Goal: Task Accomplishment & Management: Manage account settings

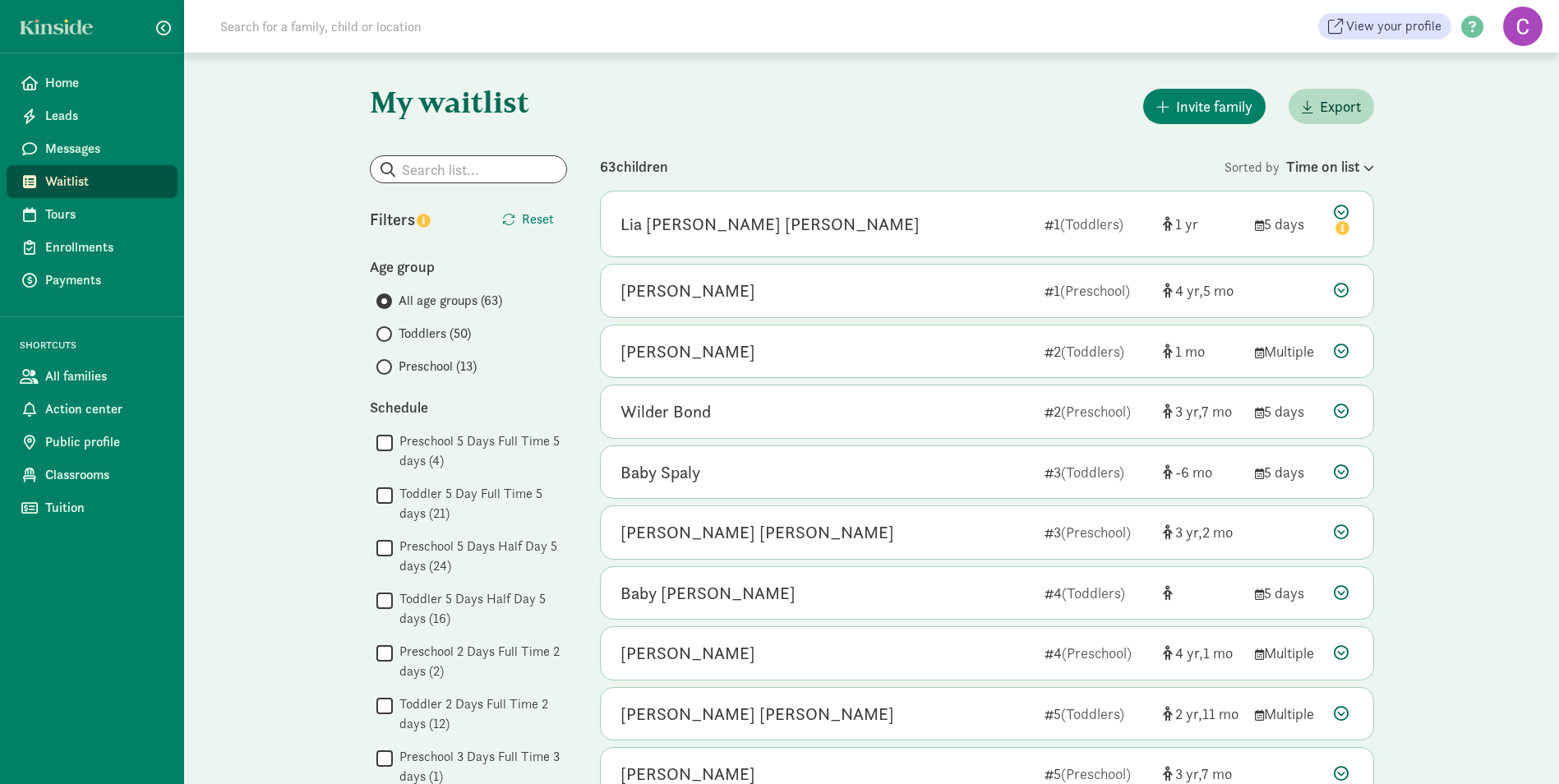
click at [391, 366] on span at bounding box center [384, 367] width 15 height 15
click at [387, 366] on input "Preschool (13)" at bounding box center [381, 367] width 10 height 10
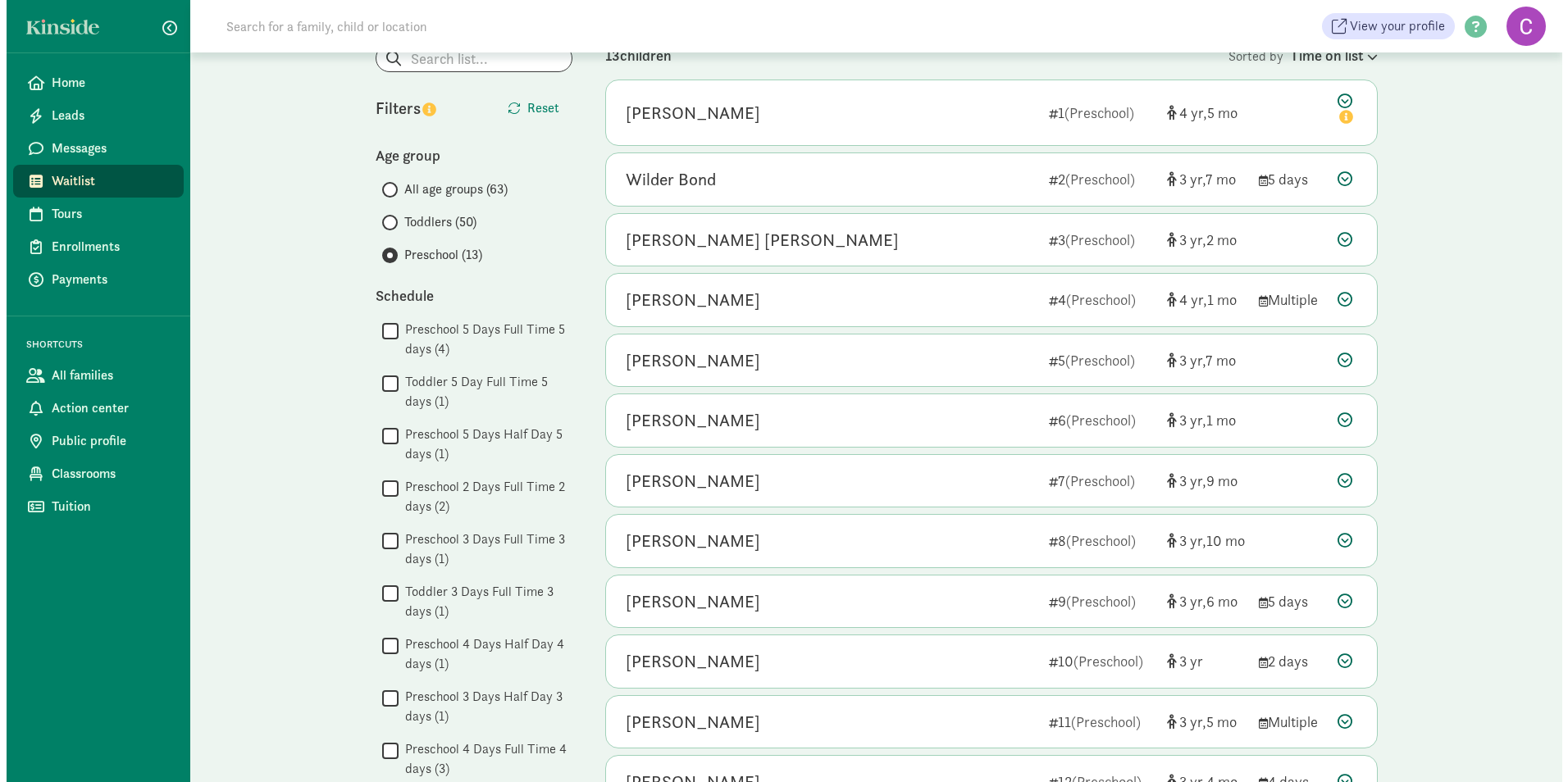
scroll to position [82, 0]
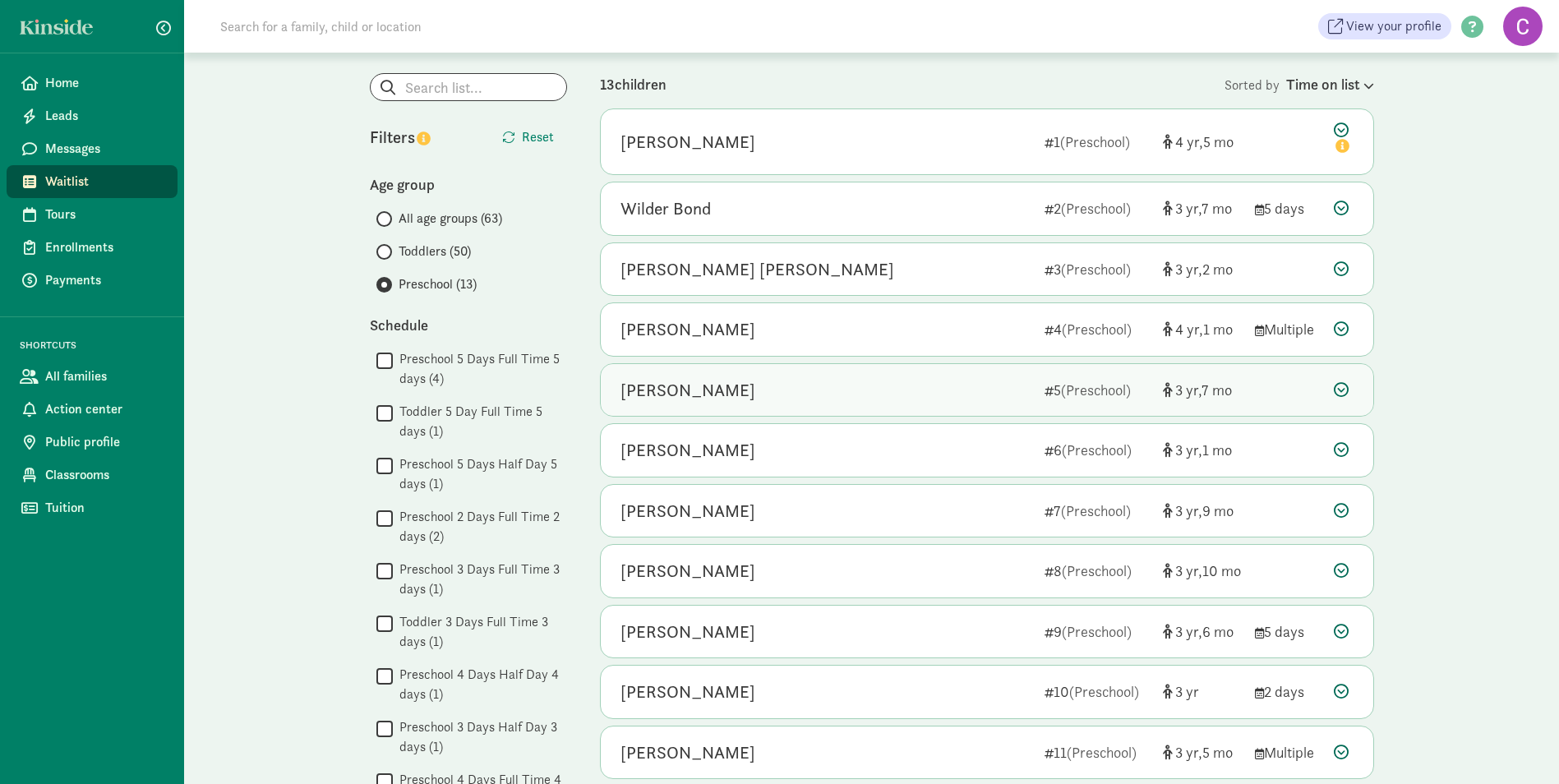
click at [1340, 388] on icon at bounding box center [1341, 389] width 15 height 15
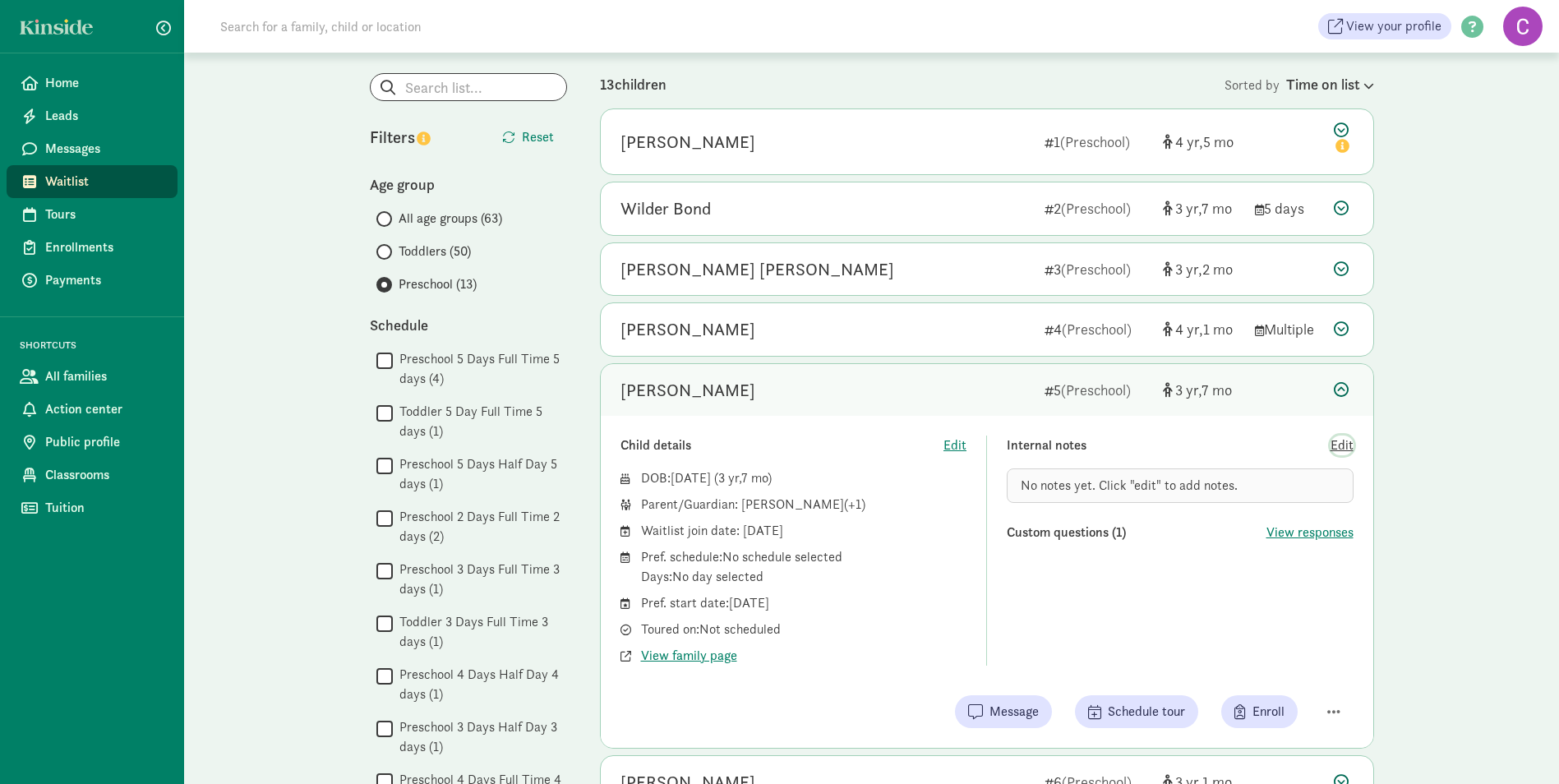
click at [1346, 441] on span "Edit" at bounding box center [1342, 445] width 23 height 20
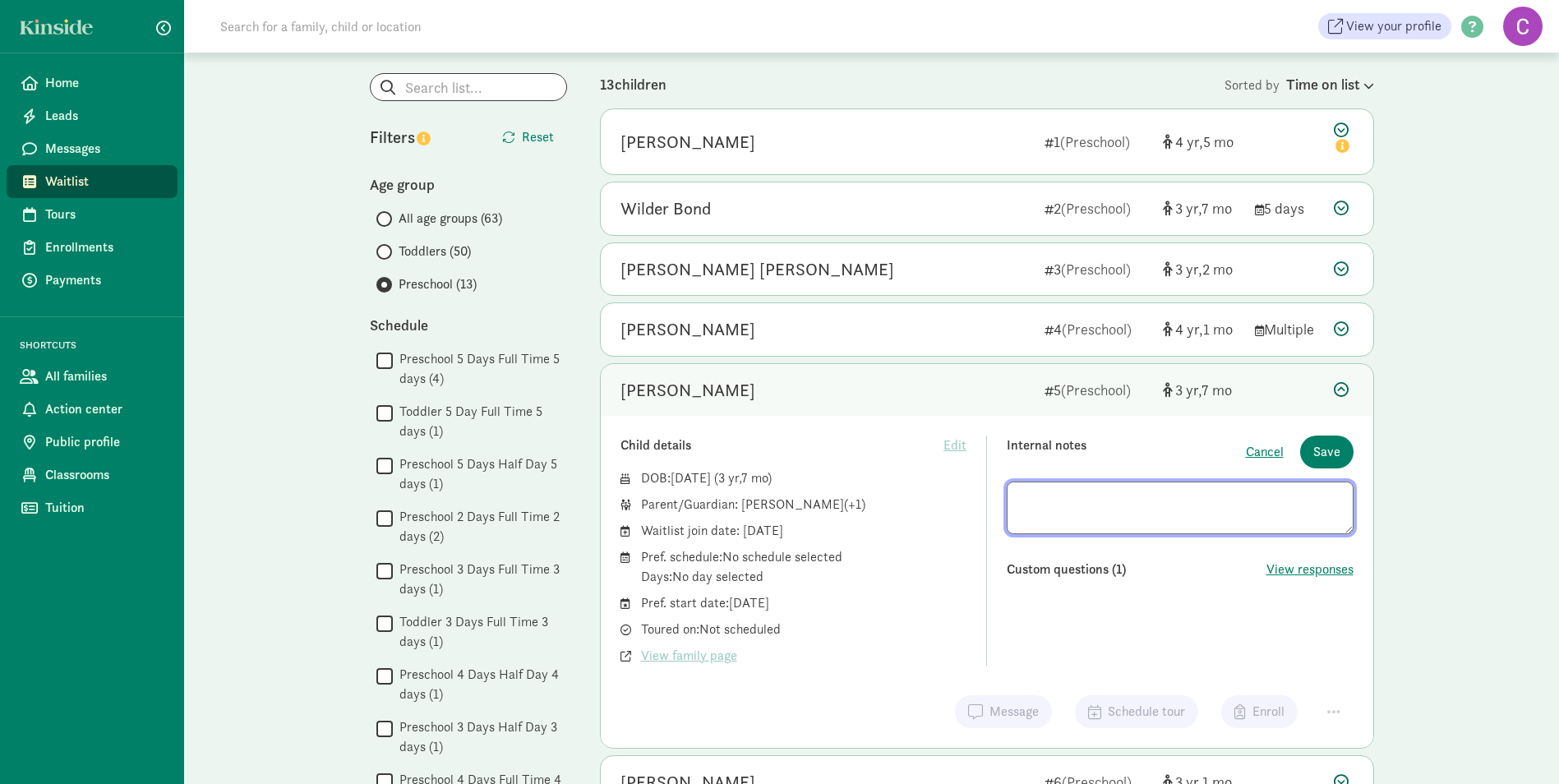
click at [1084, 513] on textarea at bounding box center [1180, 507] width 347 height 52
type textarea "Took spot at other school"
click at [1323, 448] on span "Save" at bounding box center [1328, 452] width 27 height 20
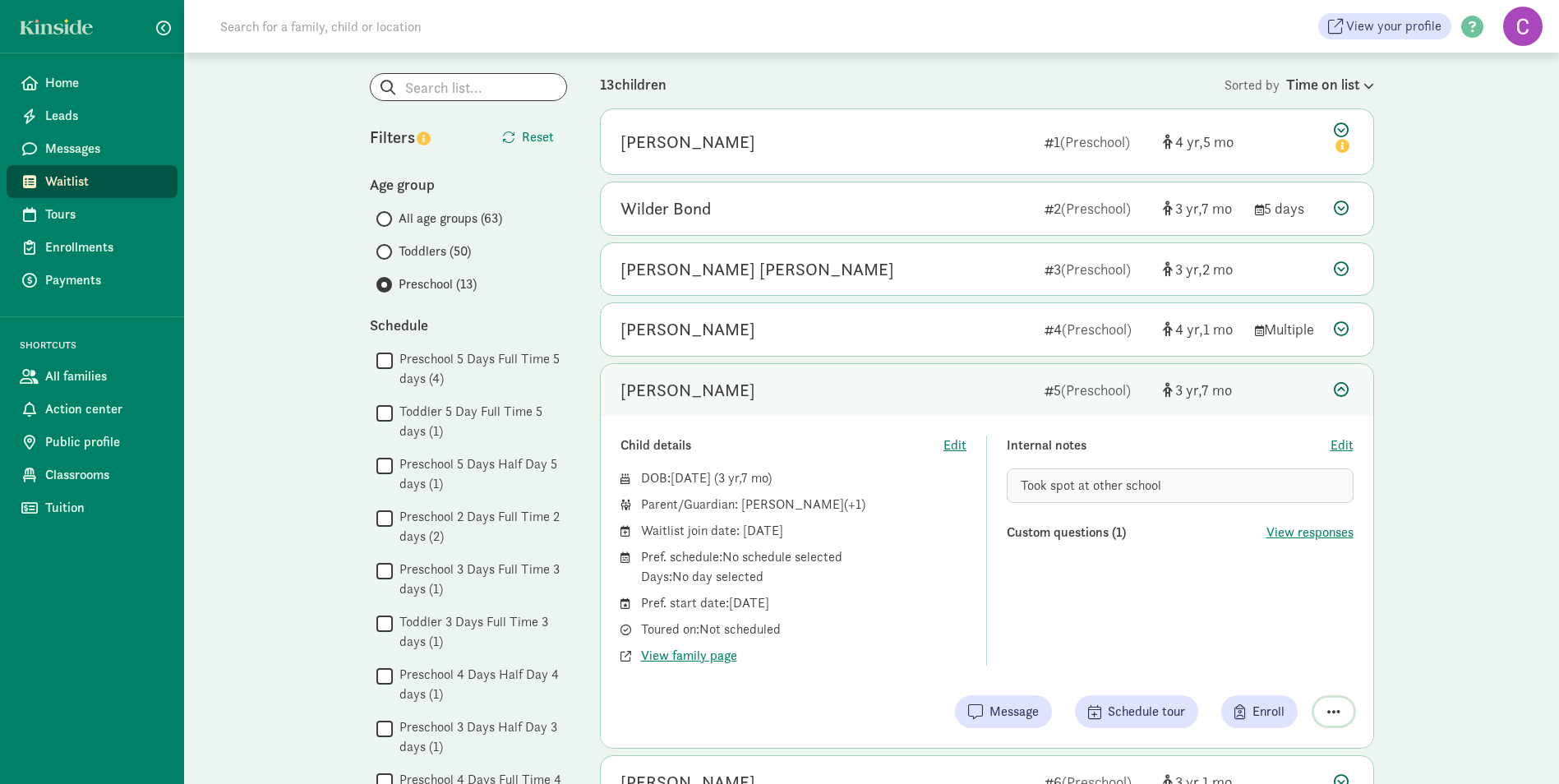
click at [1338, 701] on button "button" at bounding box center [1334, 711] width 39 height 28
click at [1309, 670] on div "Remove from list" at bounding box center [1276, 669] width 128 height 20
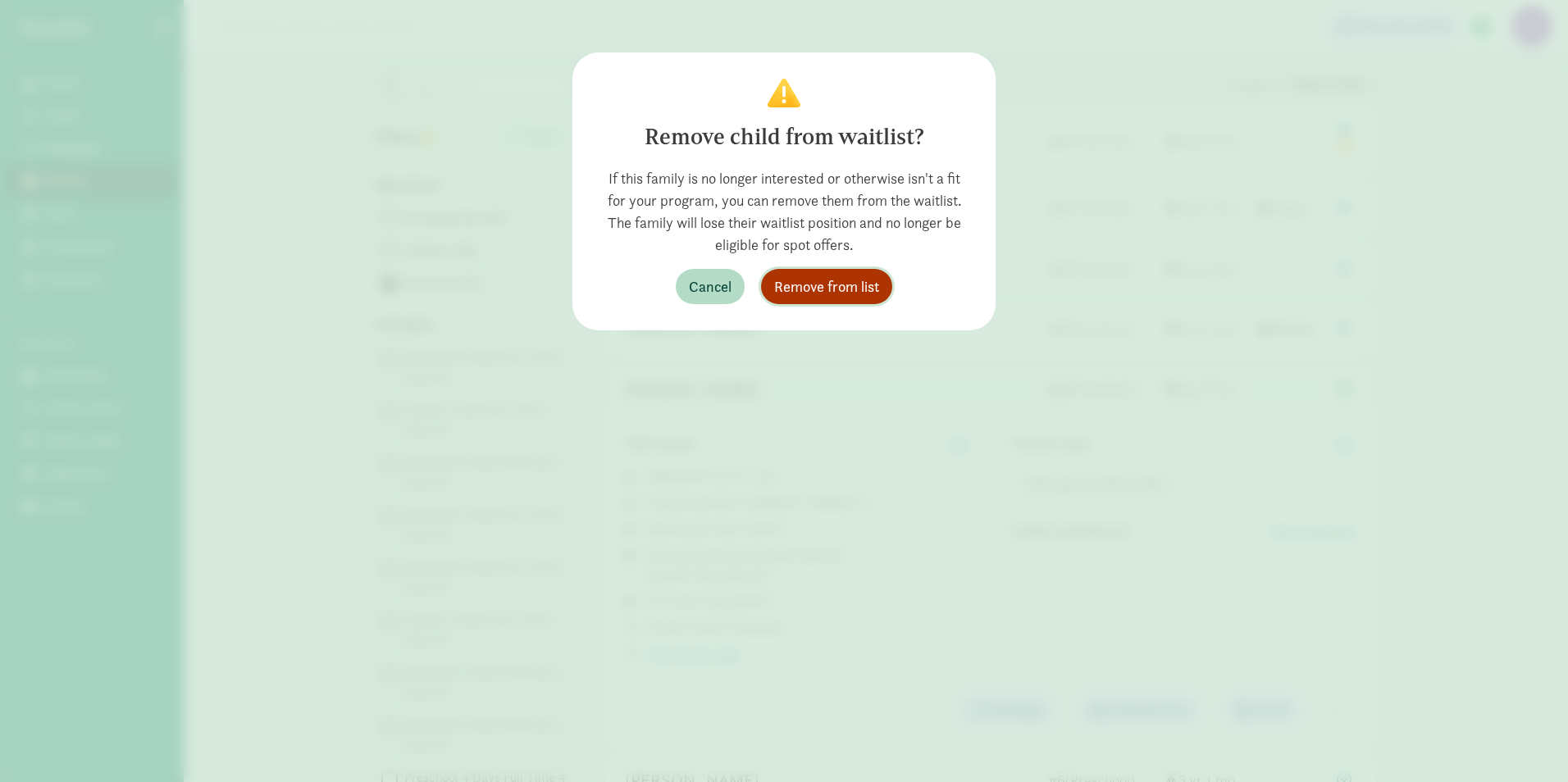
click at [883, 277] on button "Remove from list" at bounding box center [826, 286] width 131 height 35
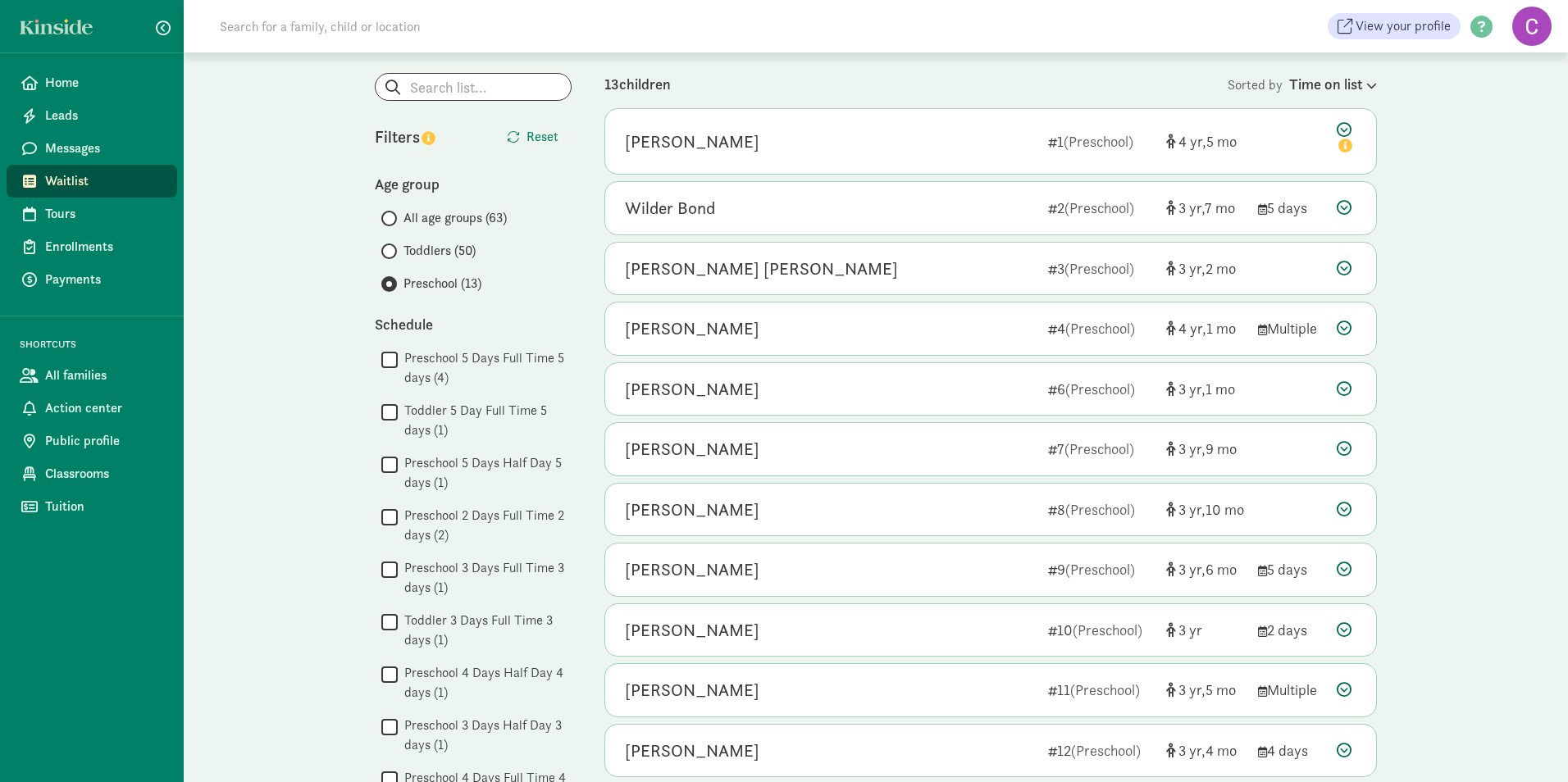
click at [51, 180] on span "Waitlist" at bounding box center [104, 180] width 119 height 20
